Goal: Consume media (video, audio)

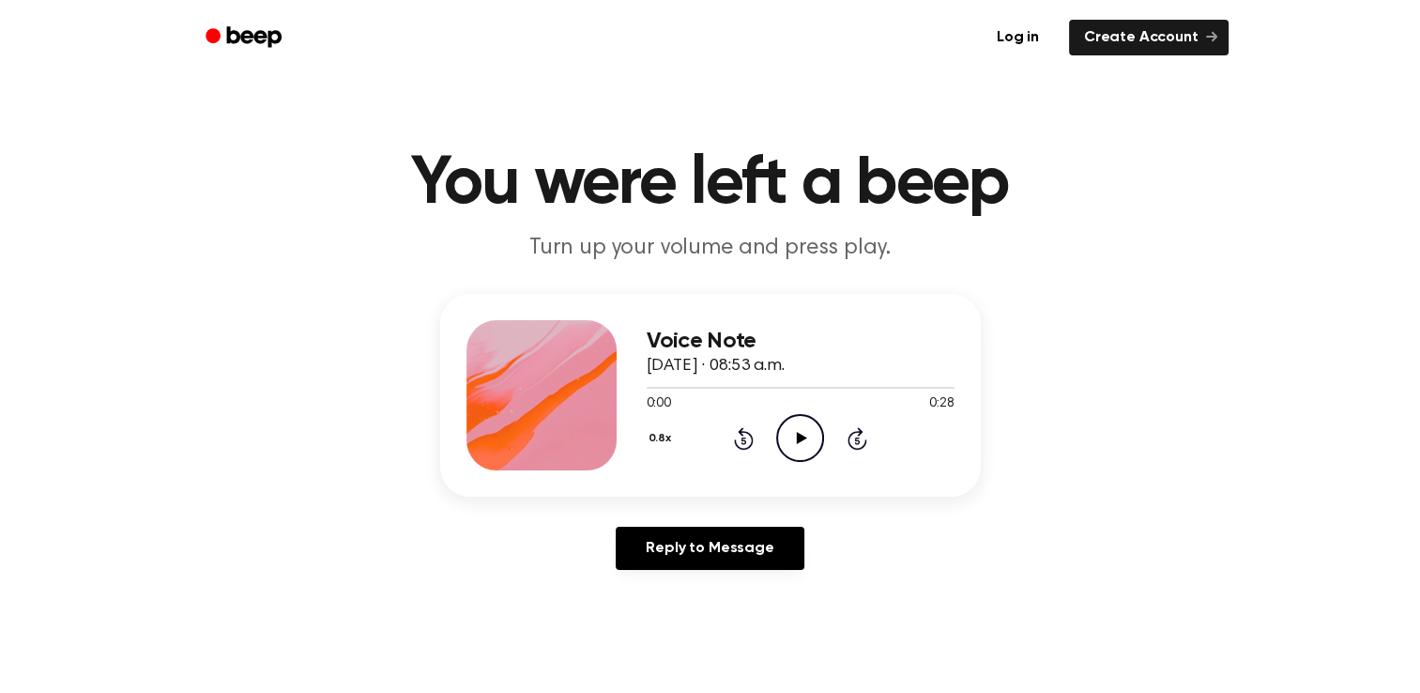
click at [806, 434] on icon "Play Audio" at bounding box center [800, 438] width 48 height 48
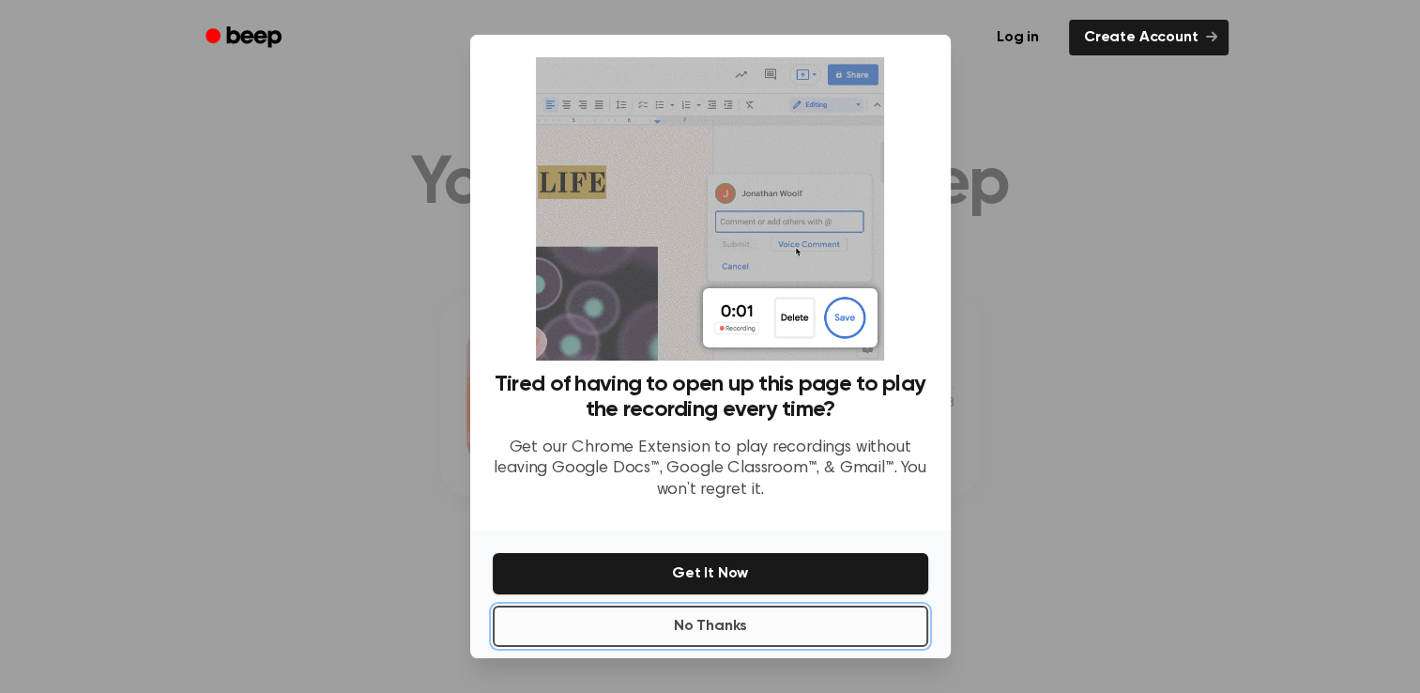
click at [737, 618] on button "No Thanks" at bounding box center [711, 626] width 436 height 41
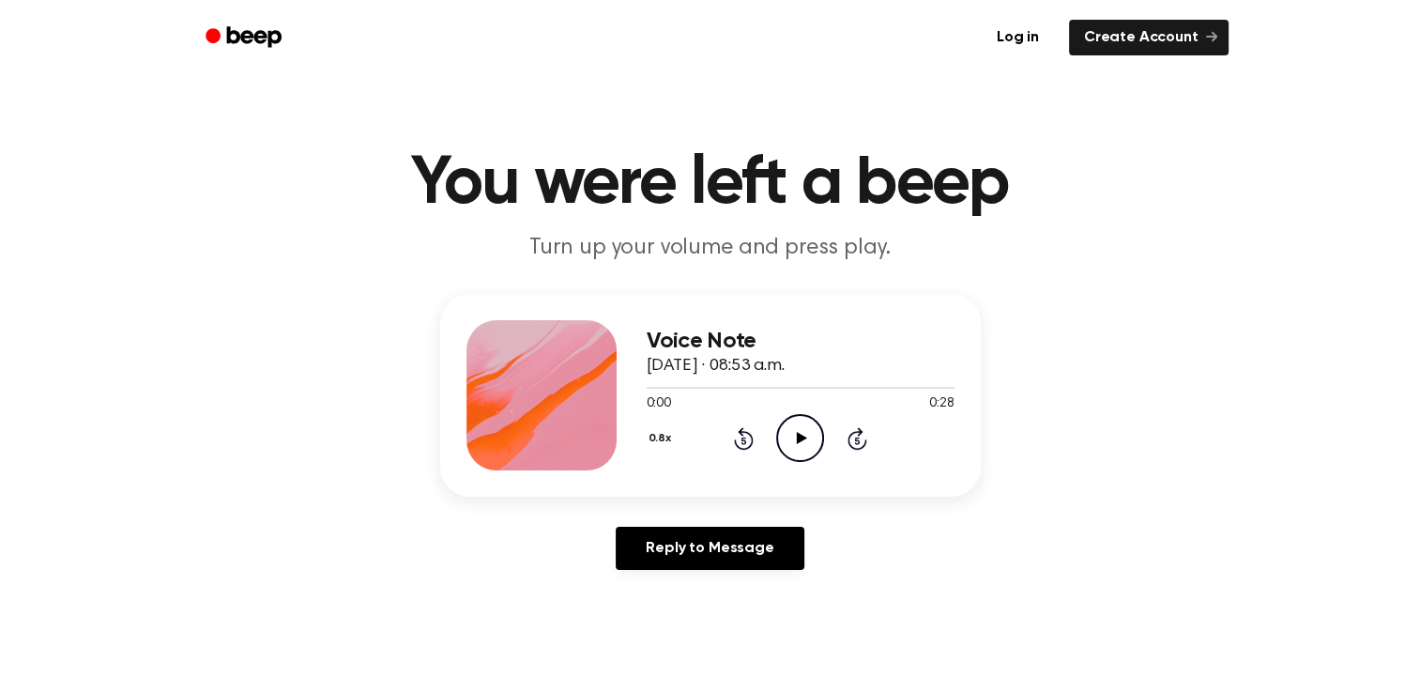
click at [799, 435] on icon at bounding box center [802, 438] width 10 height 12
click at [791, 436] on icon "Play Audio" at bounding box center [800, 438] width 48 height 48
click at [806, 450] on icon "Play Audio" at bounding box center [800, 438] width 48 height 48
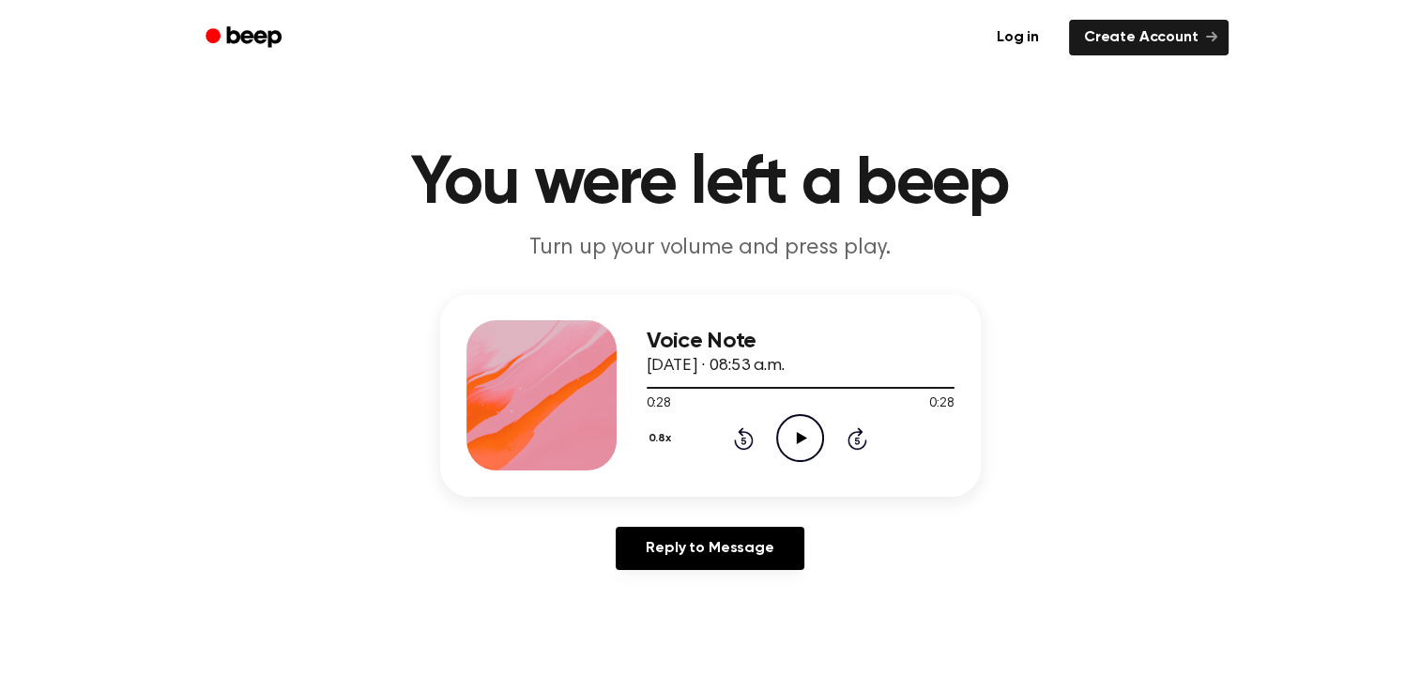
click at [797, 442] on icon at bounding box center [802, 438] width 10 height 12
click at [800, 431] on icon "Play Audio" at bounding box center [800, 438] width 48 height 48
click at [803, 434] on icon "Play Audio" at bounding box center [800, 438] width 48 height 48
click at [794, 435] on icon "Play Audio" at bounding box center [800, 438] width 48 height 48
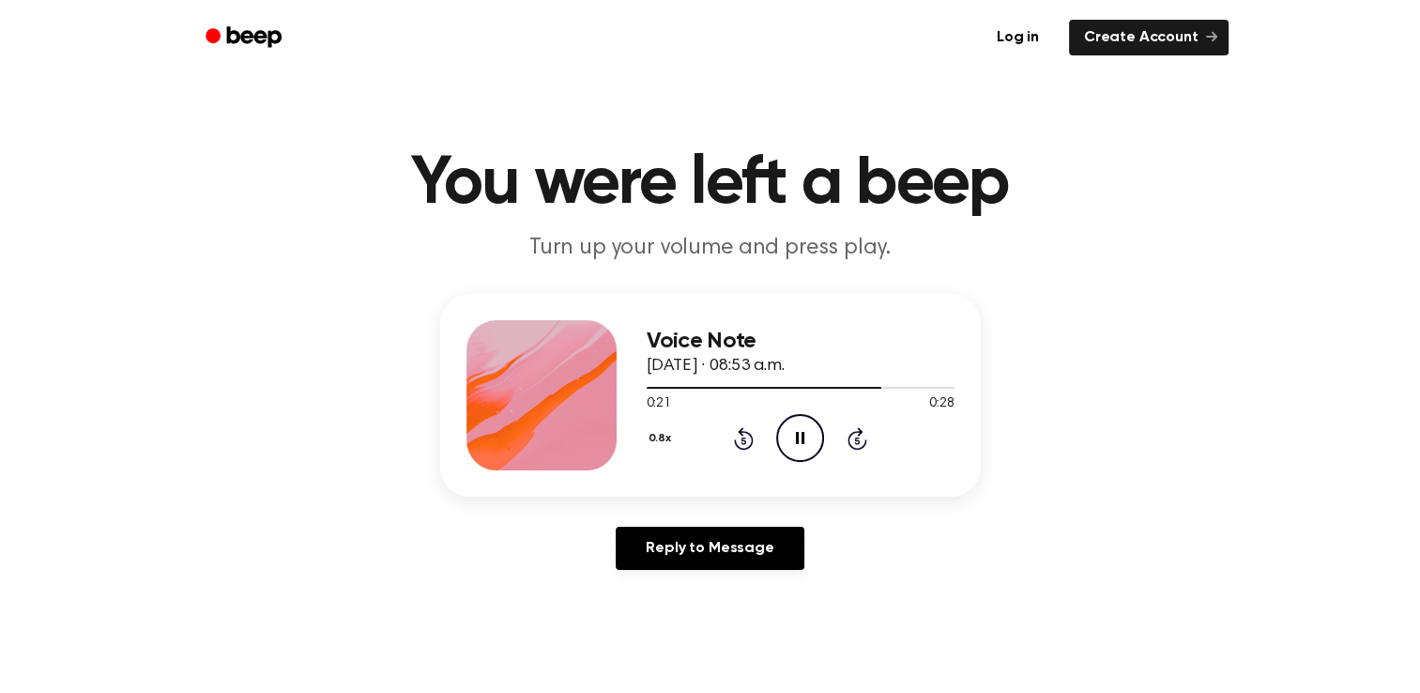
click at [740, 438] on icon "Rewind 5 seconds" at bounding box center [743, 438] width 21 height 24
click at [744, 439] on icon at bounding box center [744, 441] width 5 height 8
